Goal: Find specific page/section: Find specific page/section

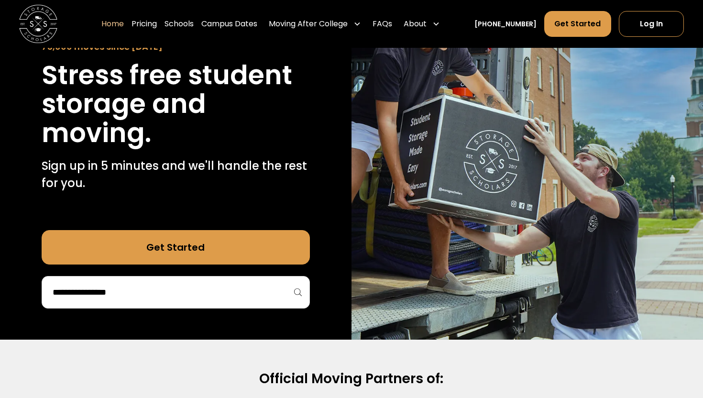
scroll to position [117, 0]
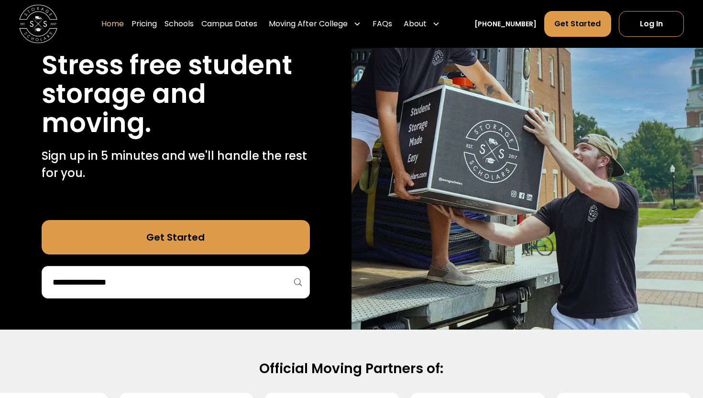
click at [262, 294] on div at bounding box center [176, 282] width 268 height 33
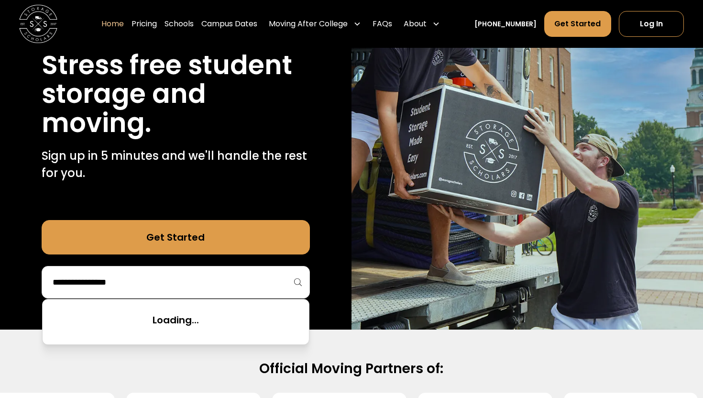
click at [254, 284] on input "search" at bounding box center [176, 282] width 248 height 16
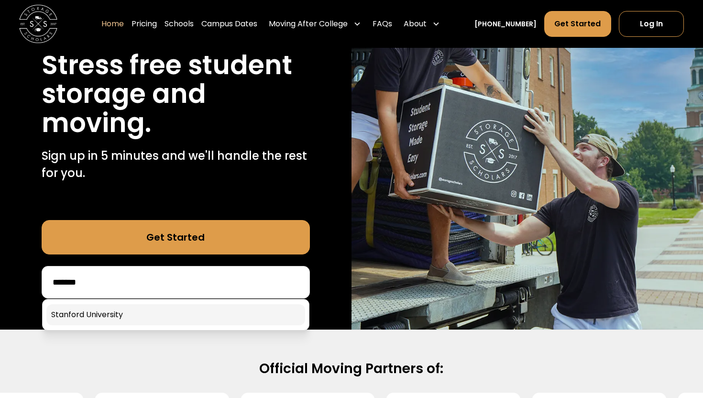
type input "*******"
click at [187, 325] on link at bounding box center [175, 314] width 259 height 21
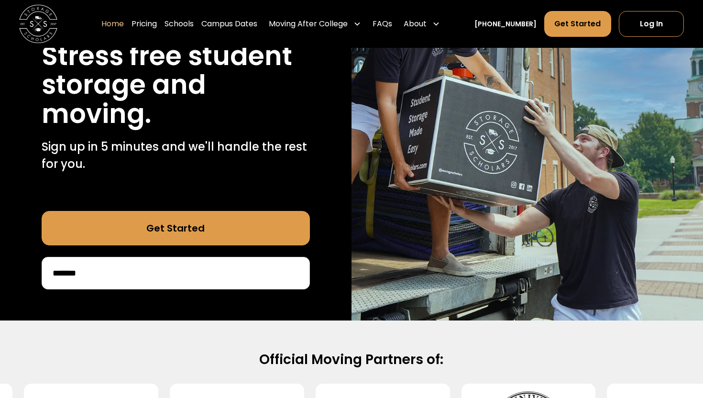
scroll to position [129, 0]
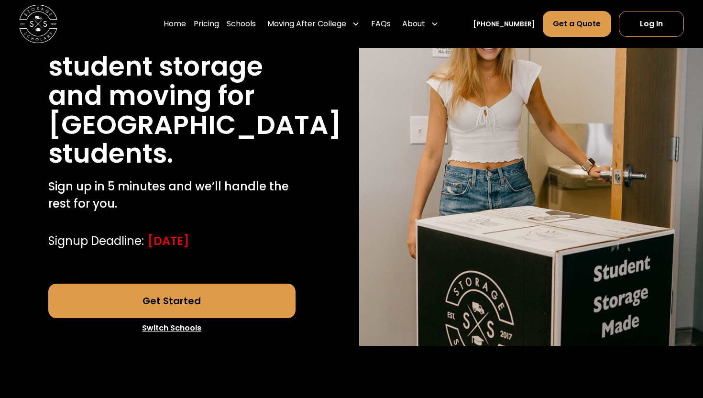
scroll to position [193, 0]
